Goal: Find contact information: Find contact information

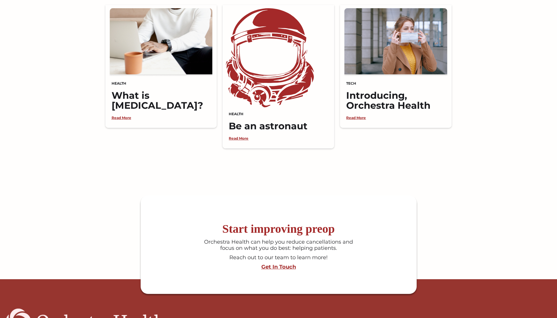
scroll to position [1528, 0]
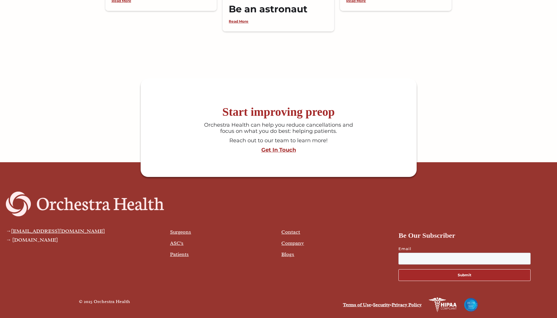
click at [296, 243] on link "Company" at bounding box center [292, 243] width 23 height 6
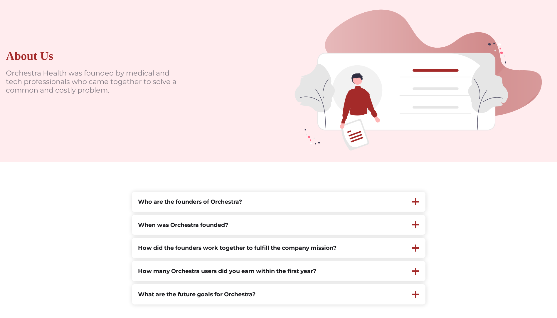
scroll to position [147, 0]
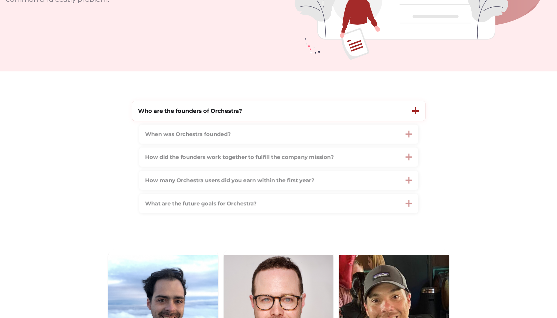
click at [289, 110] on div "Who are the founders of Orchestra?" at bounding box center [269, 111] width 274 height 20
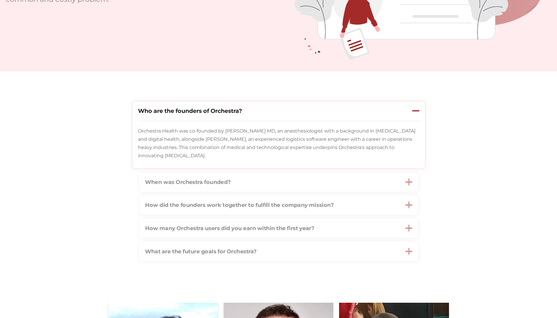
click at [329, 116] on div "Who are the founders of Orchestra?" at bounding box center [269, 111] width 274 height 20
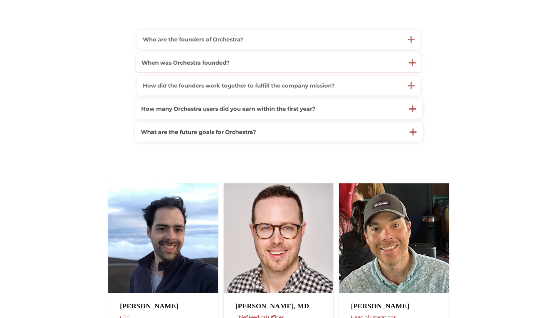
scroll to position [176, 0]
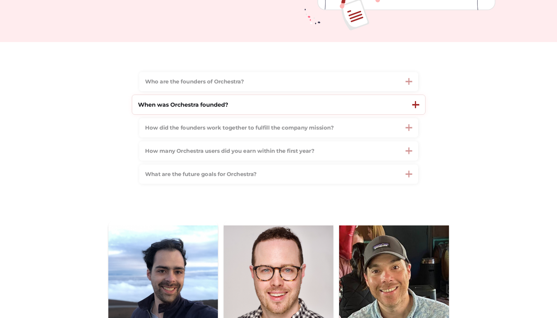
click at [218, 104] on strong "When was Orchestra founded?" at bounding box center [183, 104] width 90 height 7
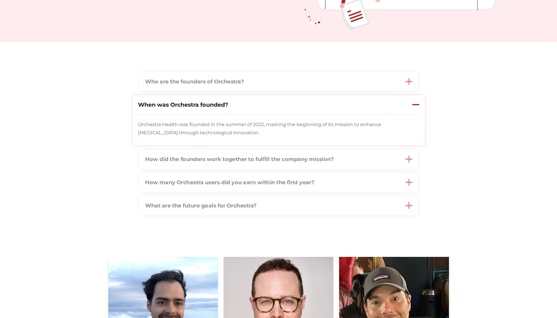
click at [262, 106] on div "When was Orchestra founded?" at bounding box center [269, 105] width 274 height 20
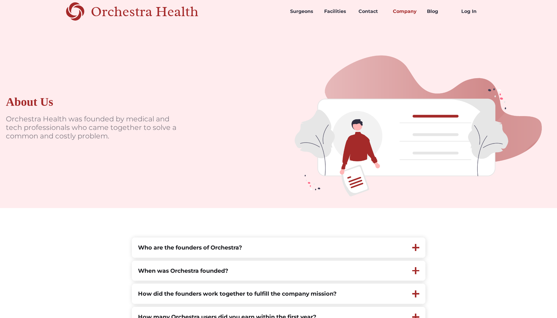
scroll to position [0, 0]
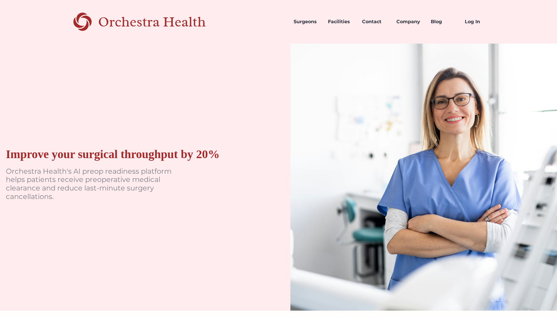
click at [280, 62] on div "Improve your surgical throughput by 20% Orchestra Health's AI preop readiness p…" at bounding box center [278, 176] width 557 height 267
click at [411, 21] on link "Company" at bounding box center [409, 22] width 34 height 20
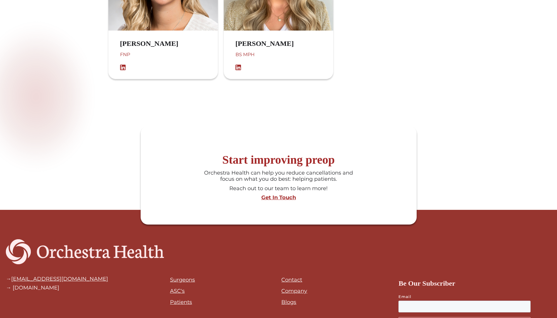
scroll to position [718, 0]
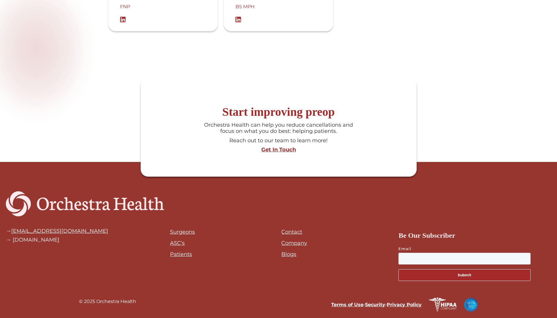
click at [284, 229] on link "Contact" at bounding box center [291, 232] width 21 height 6
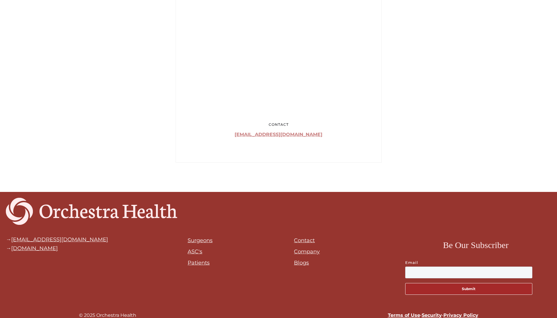
scroll to position [368, 0]
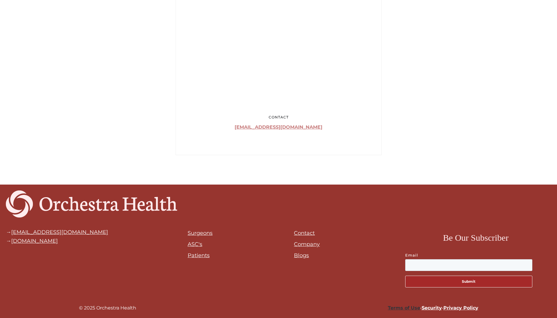
click at [412, 308] on link "Terms of Use" at bounding box center [404, 308] width 32 height 6
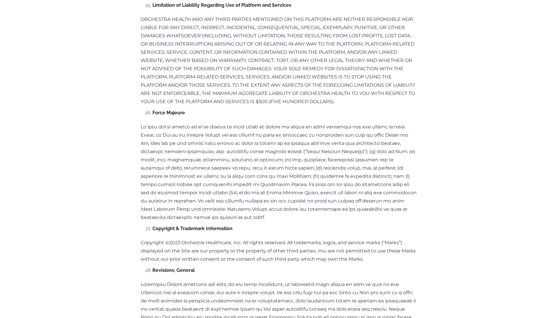
scroll to position [4014, 0]
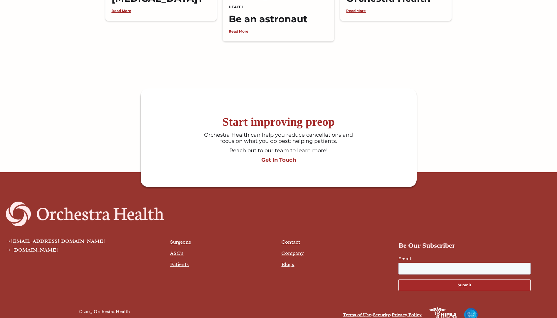
scroll to position [1528, 0]
